Goal: Navigation & Orientation: Find specific page/section

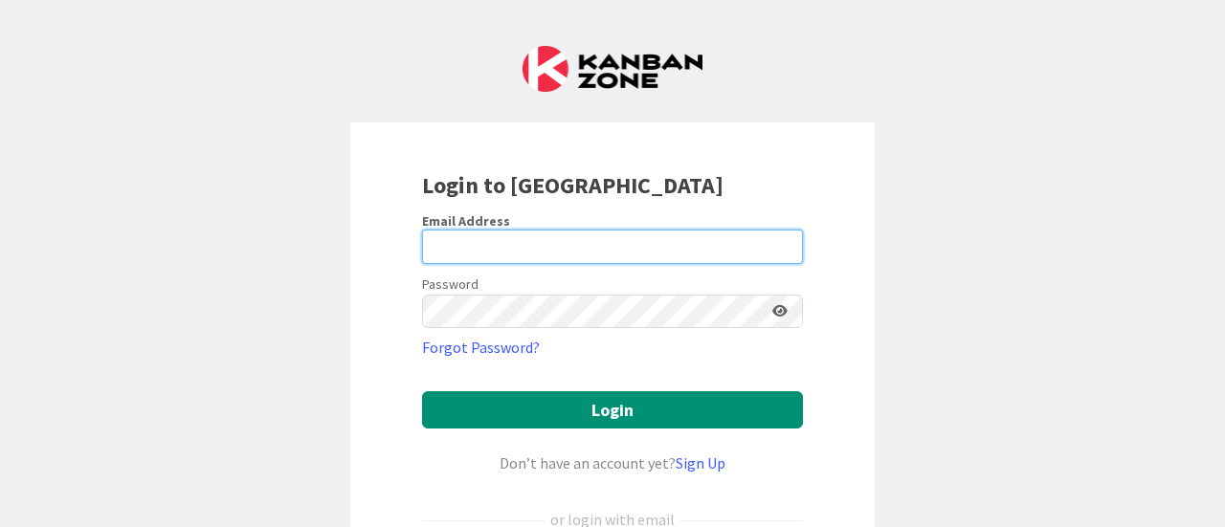
type input "[EMAIL_ADDRESS][DOMAIN_NAME]"
drag, startPoint x: 0, startPoint y: 0, endPoint x: 548, endPoint y: 246, distance: 600.9
click at [548, 246] on input "[EMAIL_ADDRESS][DOMAIN_NAME]" at bounding box center [612, 247] width 381 height 34
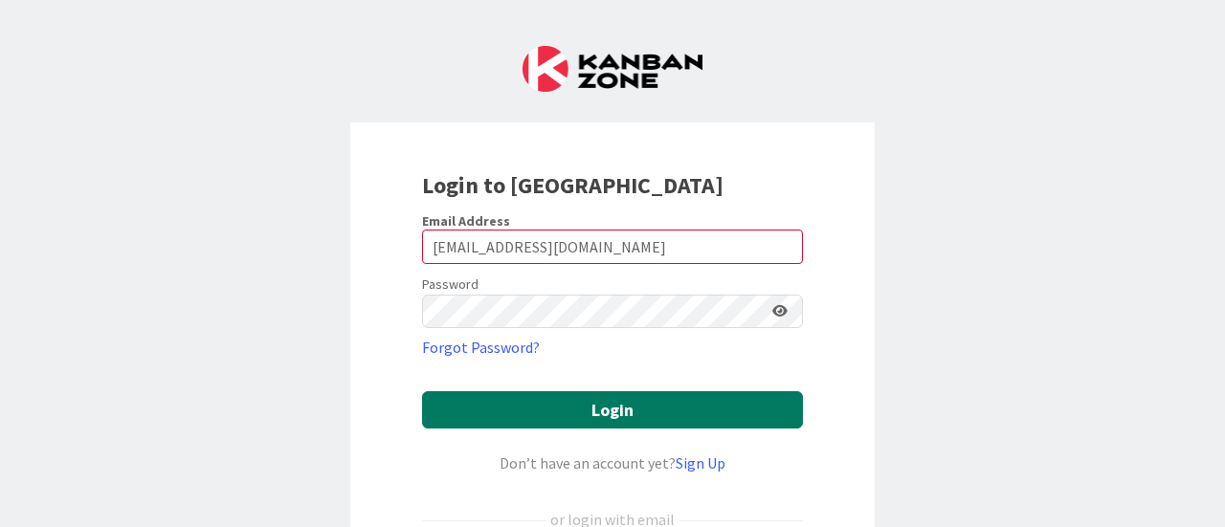
click at [465, 402] on button "Login" at bounding box center [612, 409] width 381 height 37
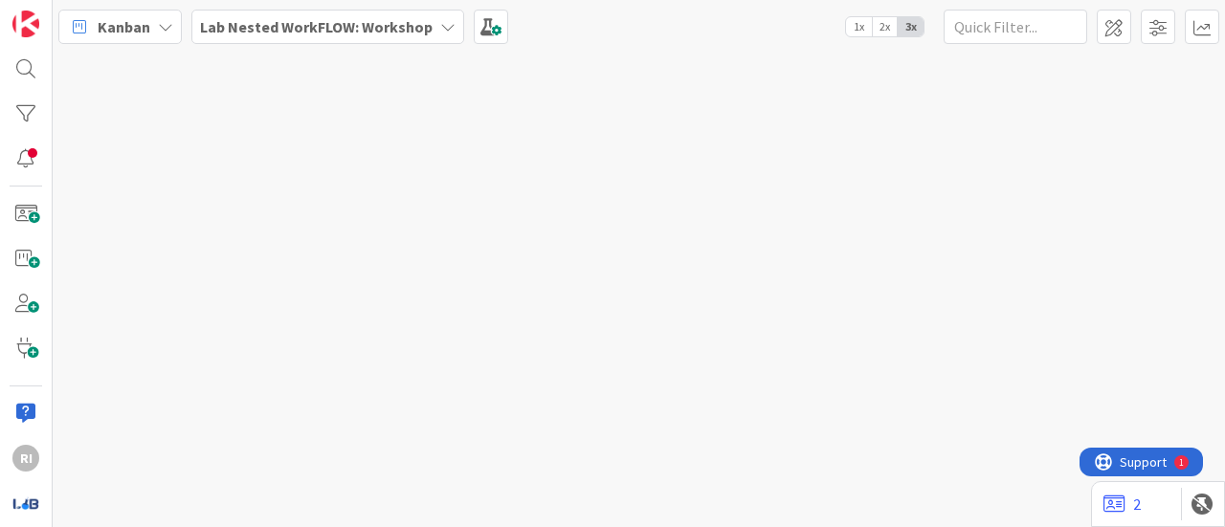
click at [454, 18] on div "Lab Nested WorkFLOW: Workshop" at bounding box center [327, 27] width 273 height 34
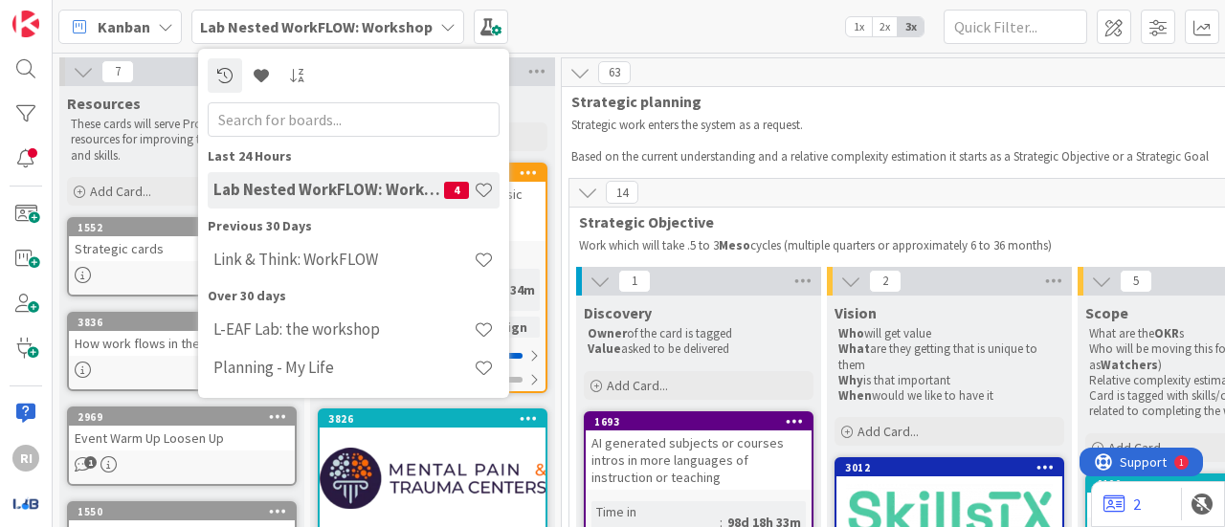
click at [958, 185] on div "14" at bounding box center [1199, 193] width 1261 height 29
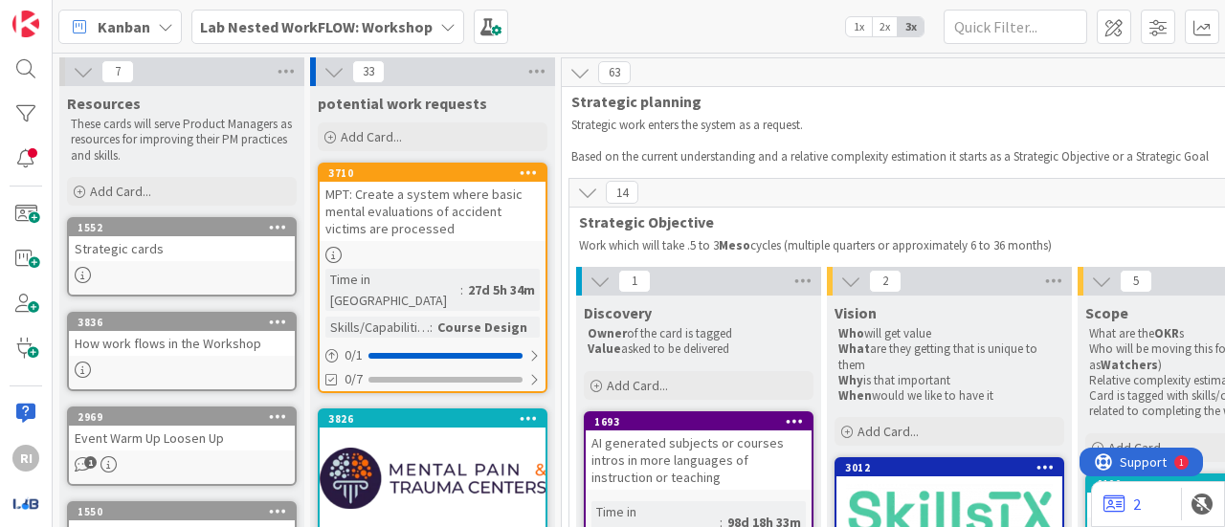
click at [583, 9] on div "Kanban Lab Nested WorkFLOW: Workshop 1x 2x 3x" at bounding box center [639, 26] width 1172 height 53
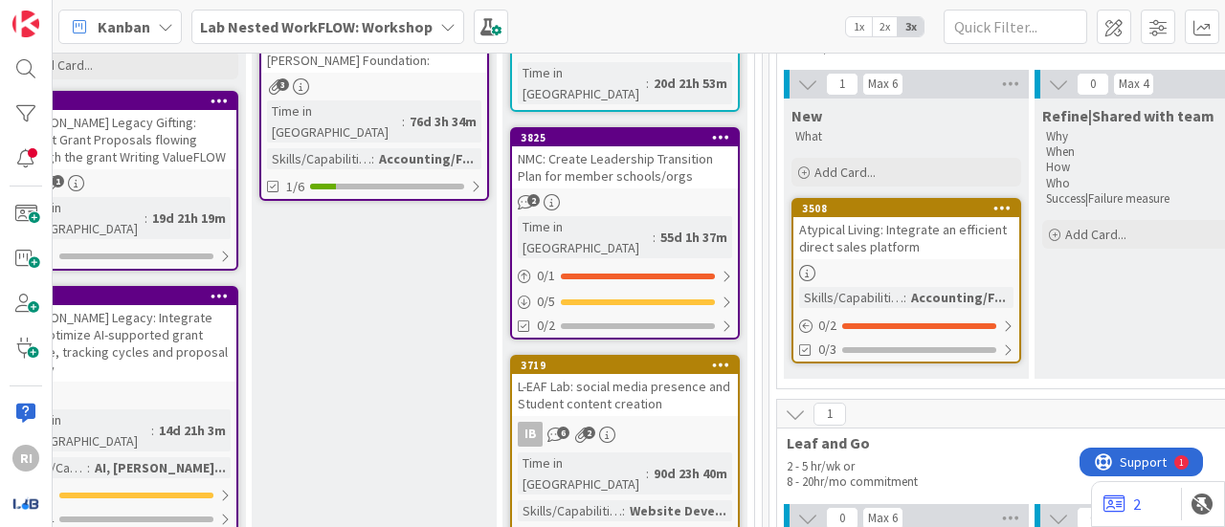
scroll to position [367, 2345]
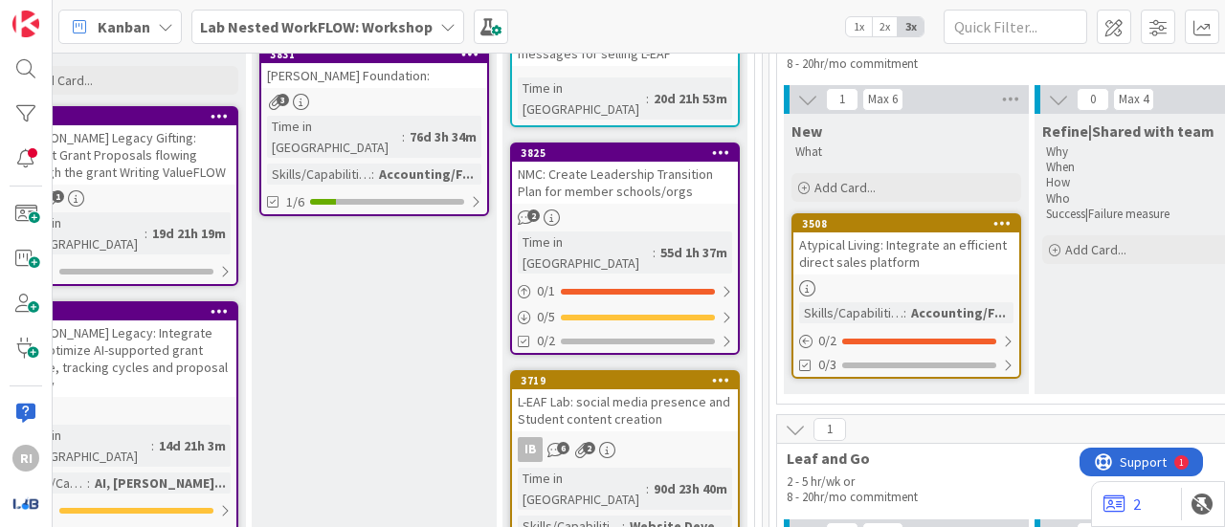
click at [423, 35] on b "Lab Nested WorkFLOW: Workshop" at bounding box center [316, 26] width 233 height 19
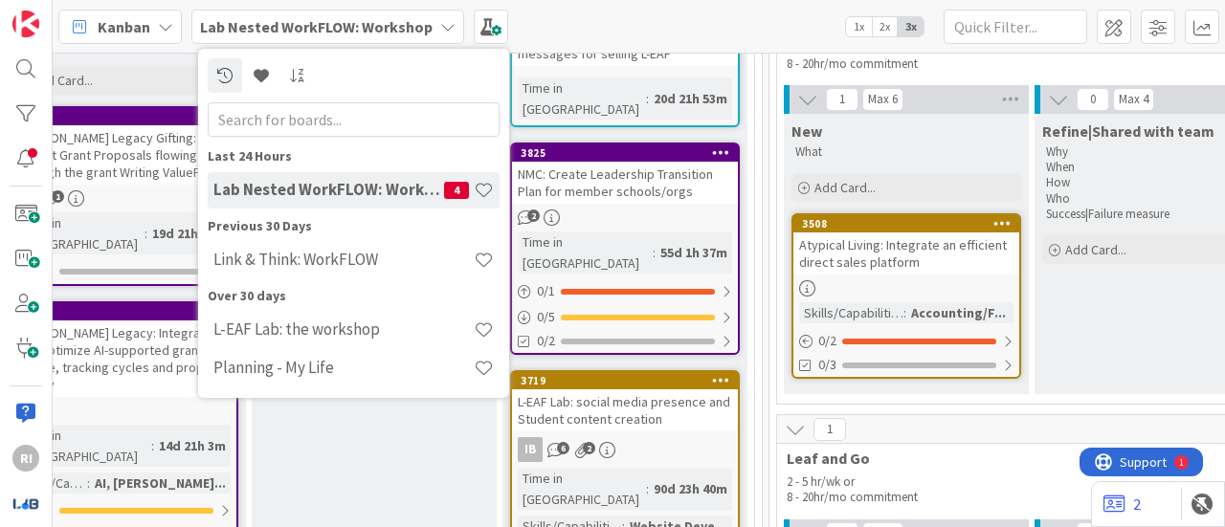
click at [370, 257] on h4 "Link & Think: WorkFLOW" at bounding box center [343, 259] width 260 height 19
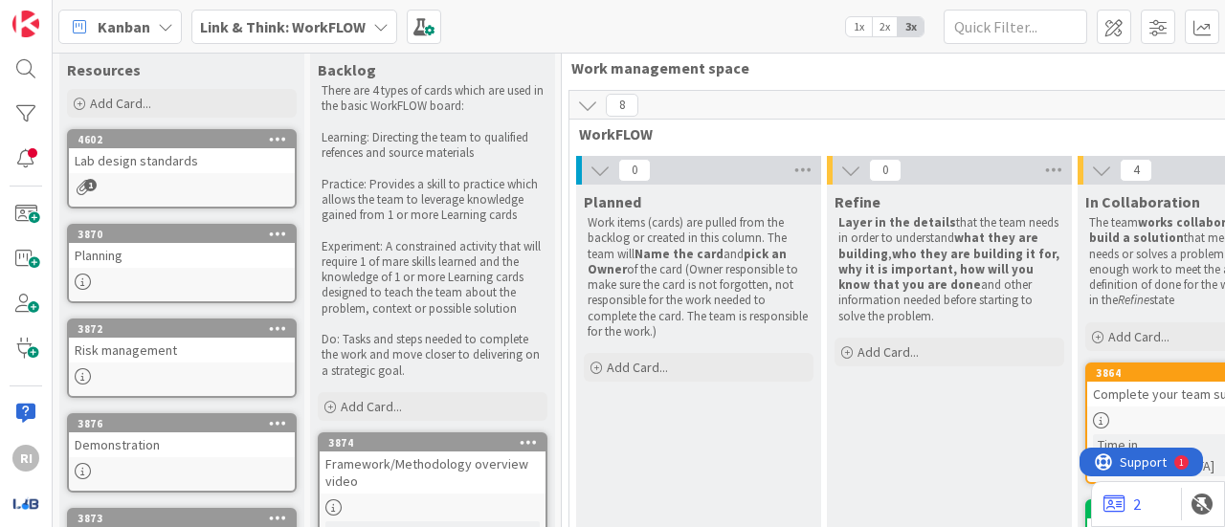
scroll to position [17, 0]
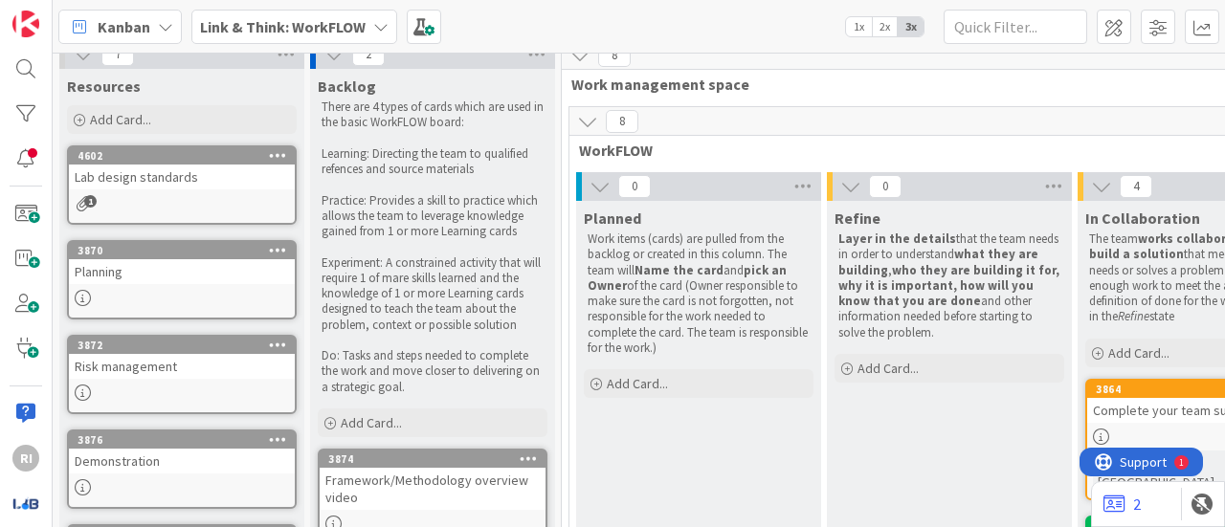
click at [373, 27] on icon at bounding box center [380, 26] width 15 height 15
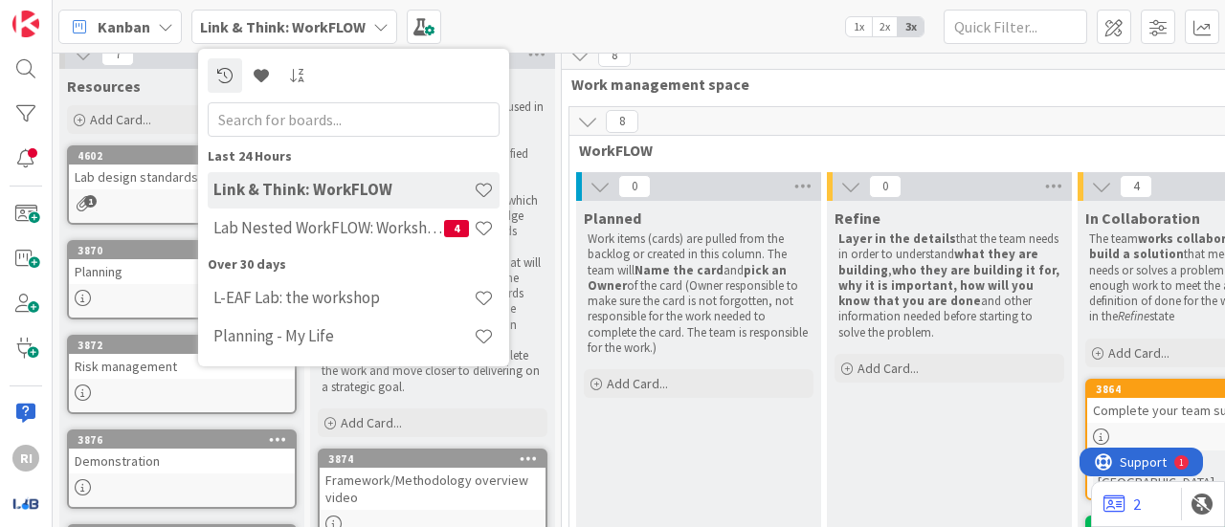
click at [302, 230] on h4 "Lab Nested WorkFLOW: Workshop" at bounding box center [328, 227] width 231 height 19
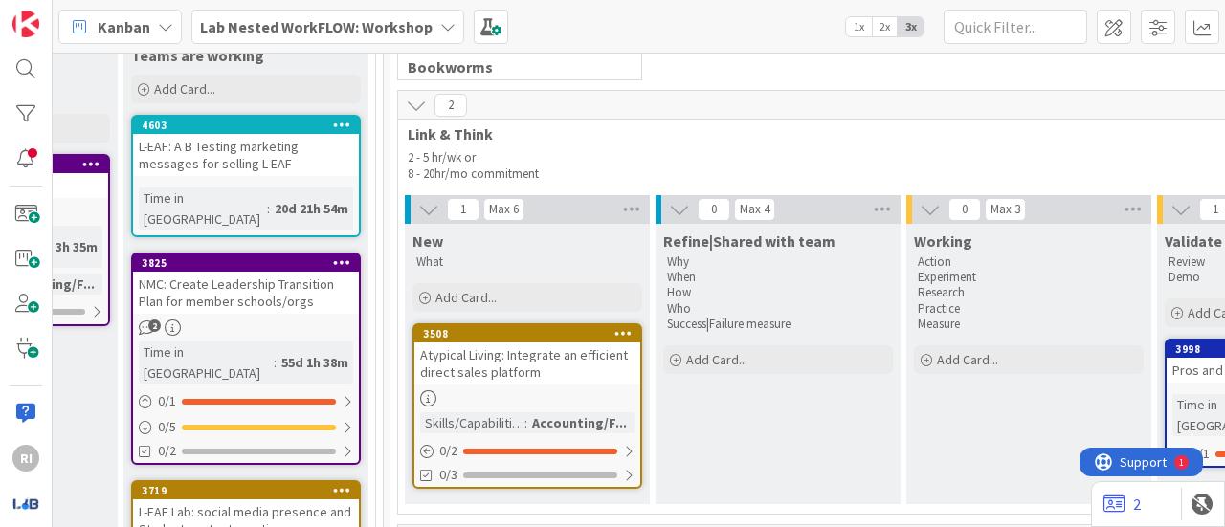
scroll to position [257, 2714]
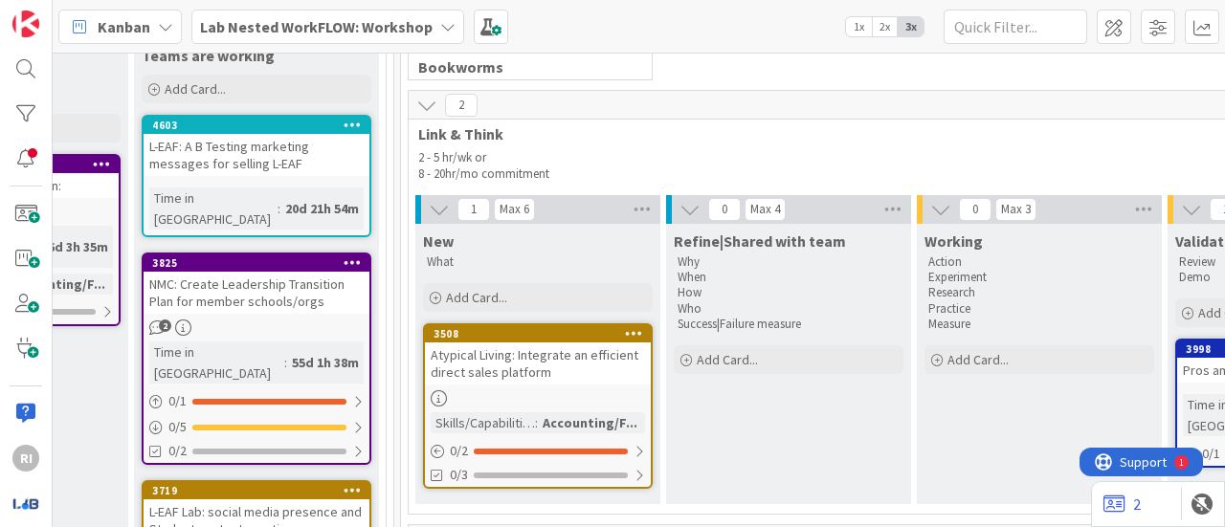
click at [520, 351] on div "Atypical Living: Integrate an efficient direct sales platform" at bounding box center [538, 364] width 226 height 42
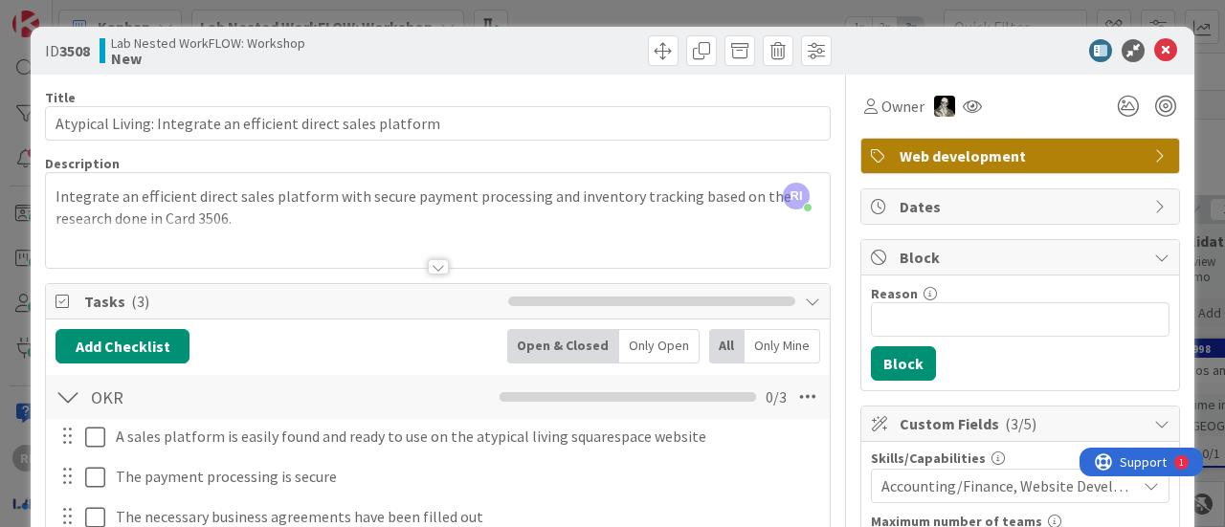
click at [922, 9] on div "ID 3508 Lab Nested WorkFLOW: Workshop New Title 61 / 128 Atypical Living: Integ…" at bounding box center [612, 263] width 1225 height 527
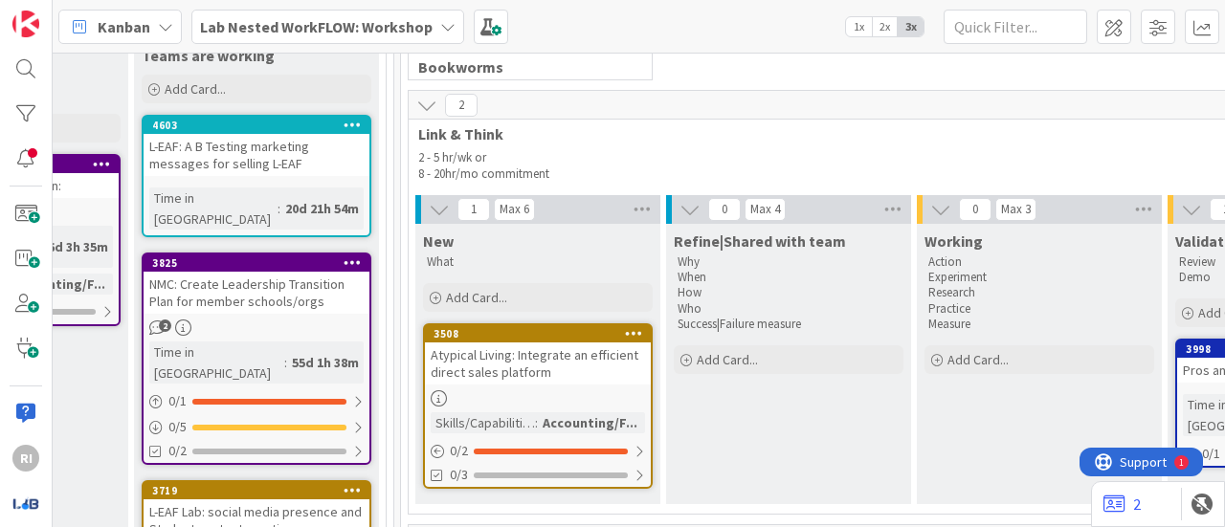
click at [551, 368] on div "Atypical Living: Integrate an efficient direct sales platform" at bounding box center [538, 364] width 226 height 42
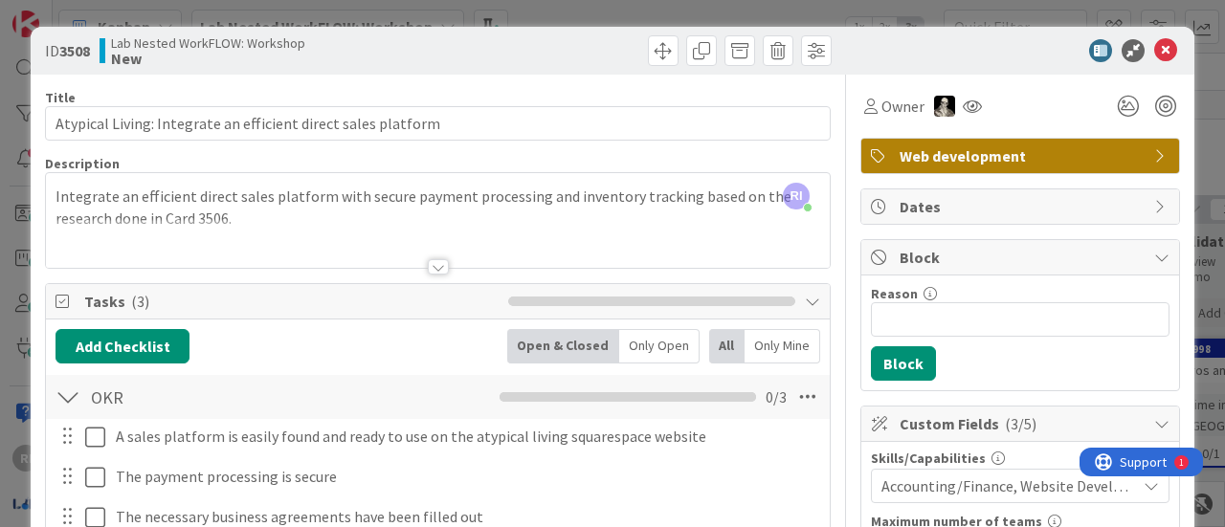
click at [417, 263] on div at bounding box center [438, 243] width 784 height 49
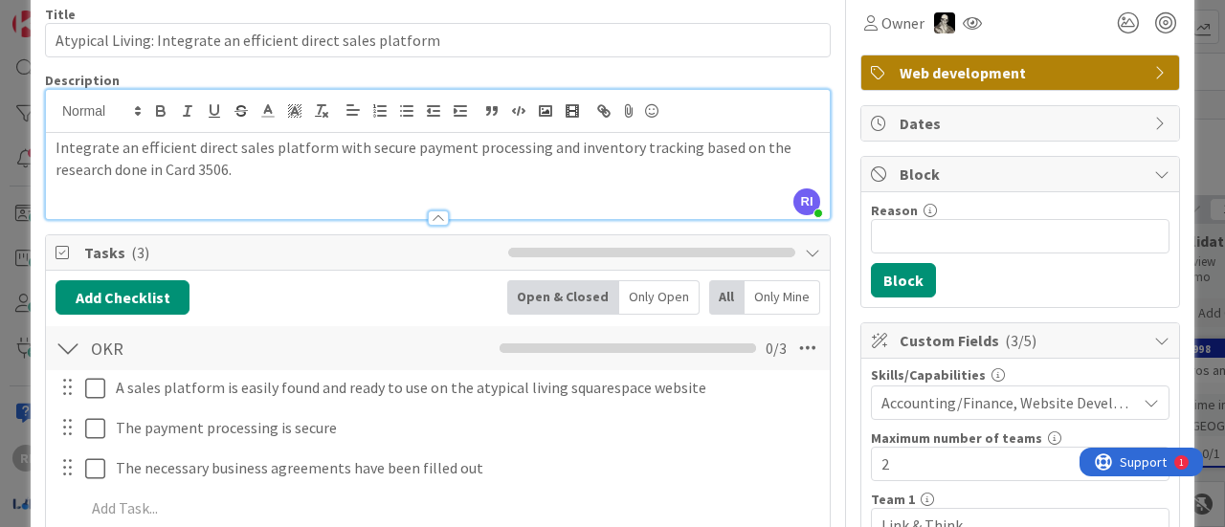
scroll to position [308, 0]
